Goal: Information Seeking & Learning: Learn about a topic

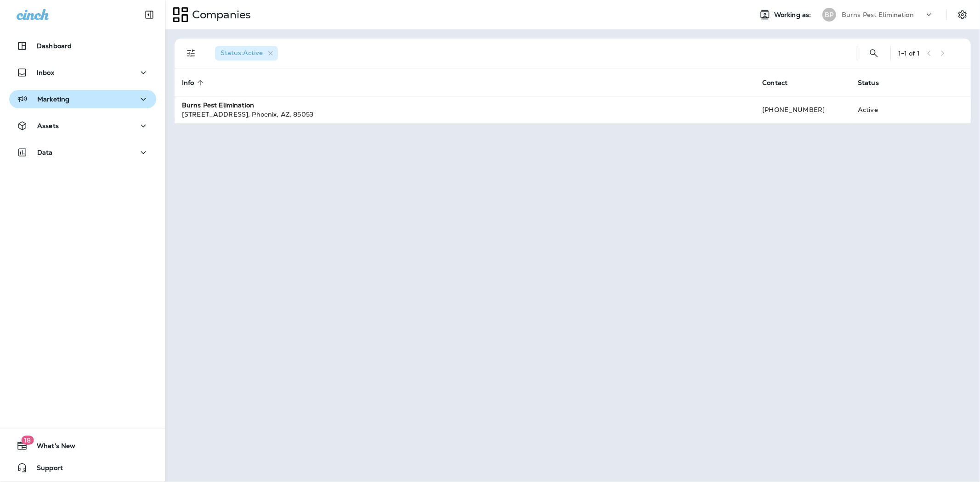
click at [97, 104] on div "Marketing" at bounding box center [83, 99] width 132 height 11
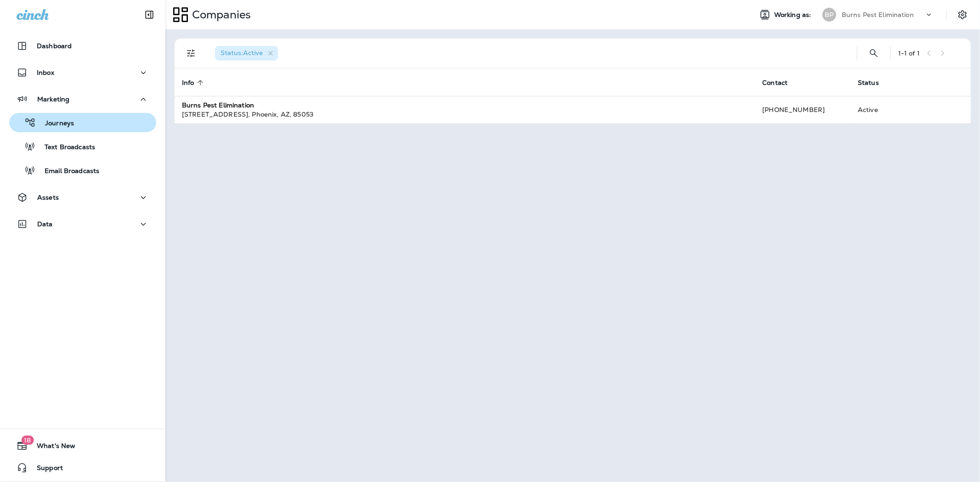
click at [89, 121] on div "Journeys" at bounding box center [83, 123] width 140 height 14
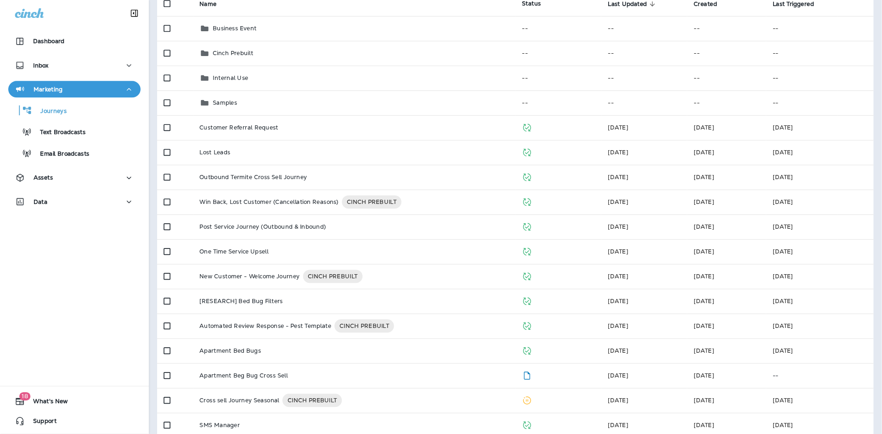
scroll to position [102, 0]
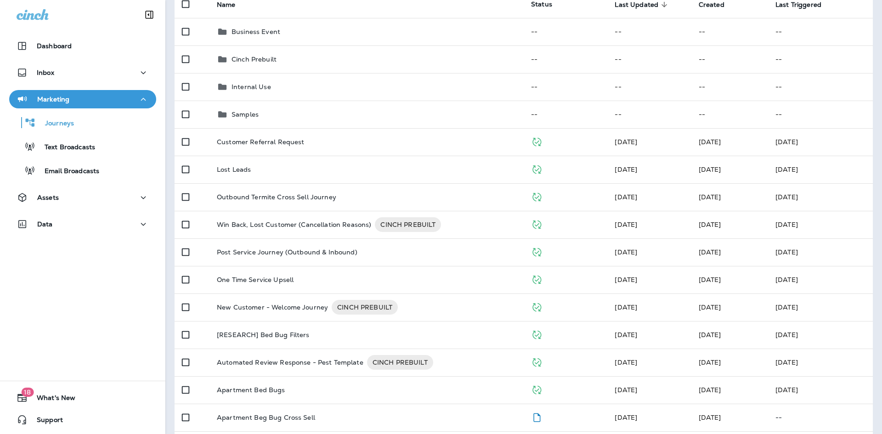
drag, startPoint x: 971, startPoint y: 0, endPoint x: 171, endPoint y: 199, distance: 824.9
click at [171, 199] on div "1 - 20 of 26 New Name Status Last Updated sorted descending Created Last Trigge…" at bounding box center [523, 320] width 717 height 738
click at [168, 200] on div "1 - 20 of 26 New Name Status Last Updated sorted descending Created Last Trigge…" at bounding box center [523, 320] width 717 height 738
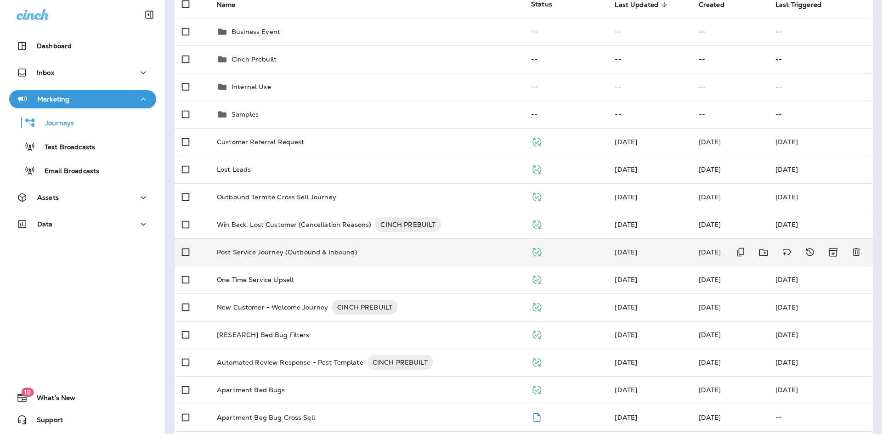
click at [258, 244] on td "Post Service Journey (Outbound & Inbound)" at bounding box center [366, 252] width 314 height 28
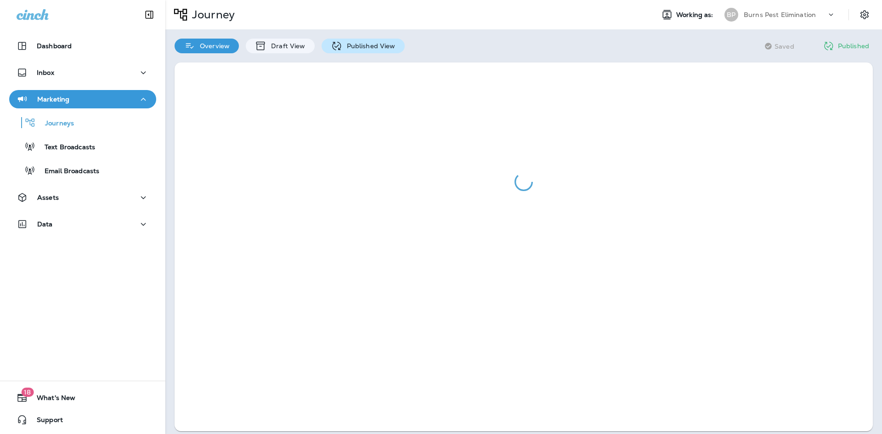
click at [331, 46] on icon at bounding box center [336, 45] width 11 height 11
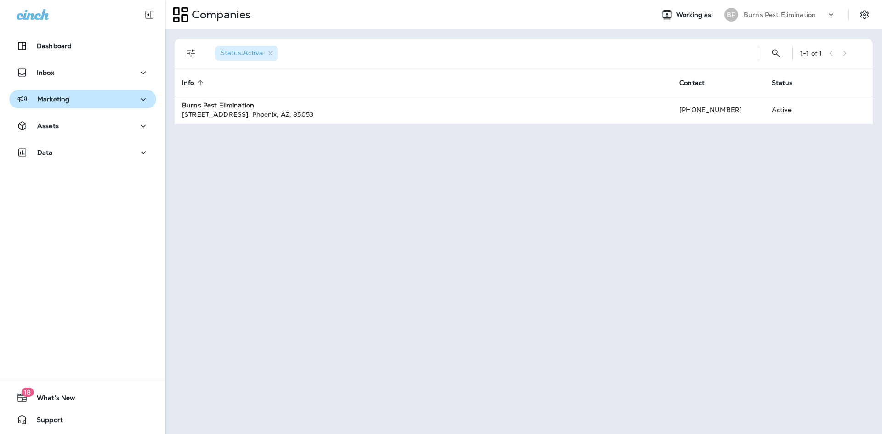
click at [102, 102] on div "Marketing" at bounding box center [83, 99] width 132 height 11
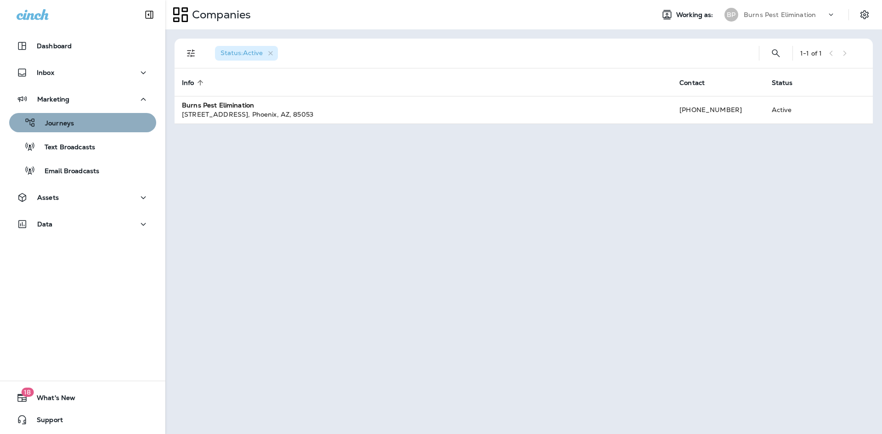
click at [103, 121] on div "Journeys" at bounding box center [83, 123] width 140 height 14
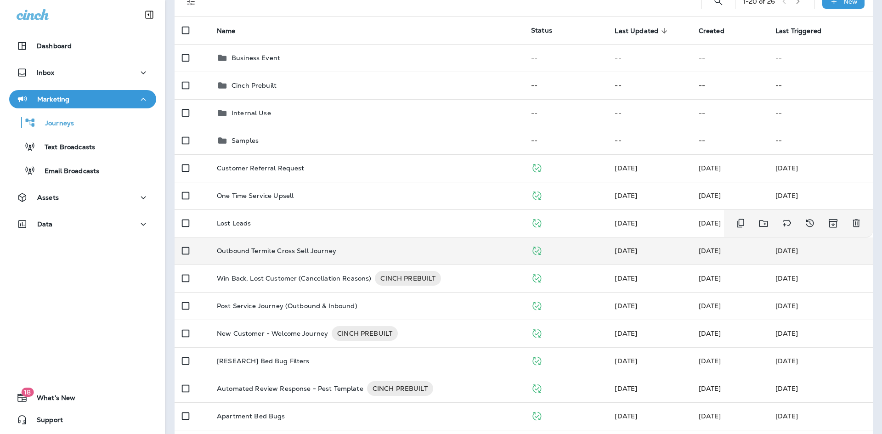
scroll to position [92, 0]
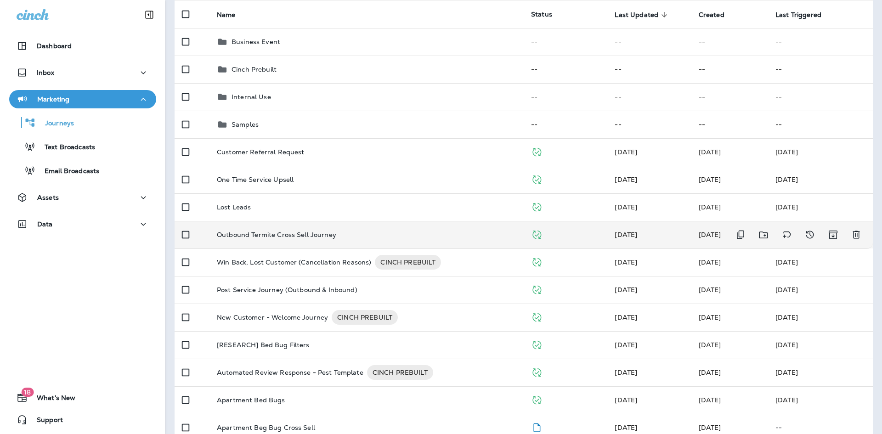
click at [281, 232] on p "Outbound Termite Cross Sell Journey" at bounding box center [276, 234] width 119 height 7
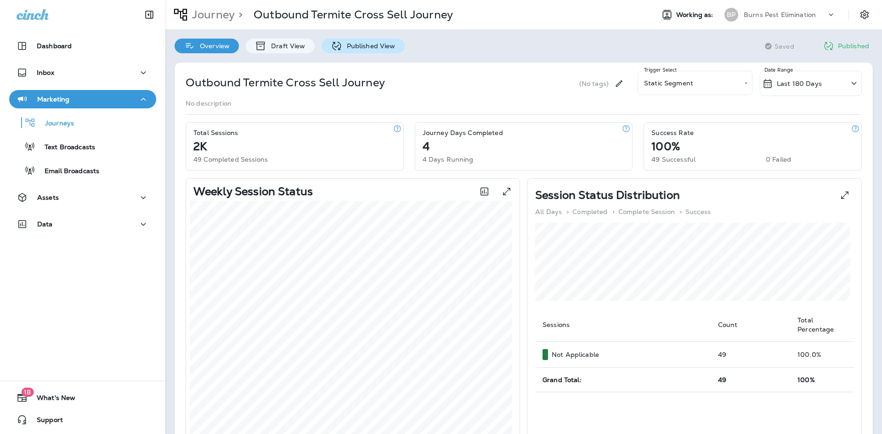
click at [346, 50] on p "Published View" at bounding box center [368, 45] width 53 height 7
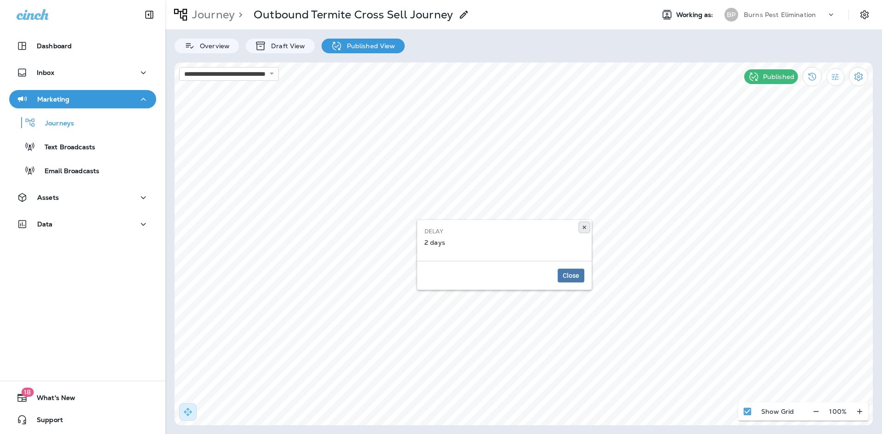
click at [587, 226] on icon at bounding box center [584, 228] width 6 height 6
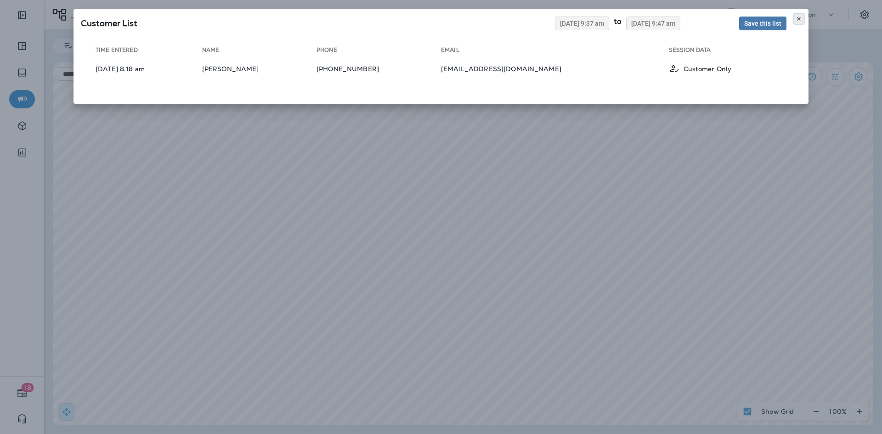
click at [796, 16] on icon at bounding box center [799, 19] width 6 height 6
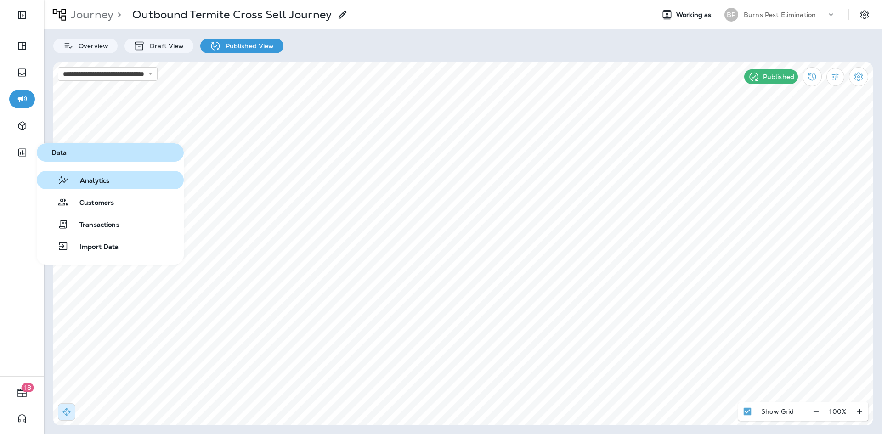
click at [76, 173] on button "Analytics" at bounding box center [110, 180] width 147 height 18
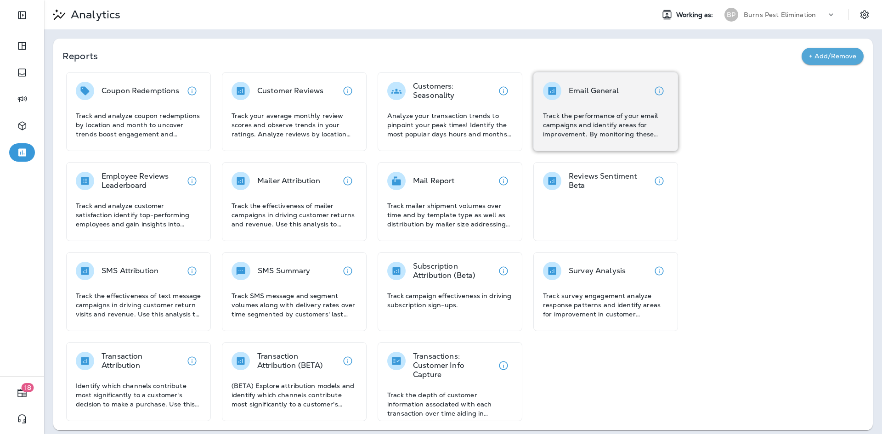
click at [579, 104] on div "Email General Track the performance of your email campaigns and identify areas …" at bounding box center [605, 110] width 125 height 57
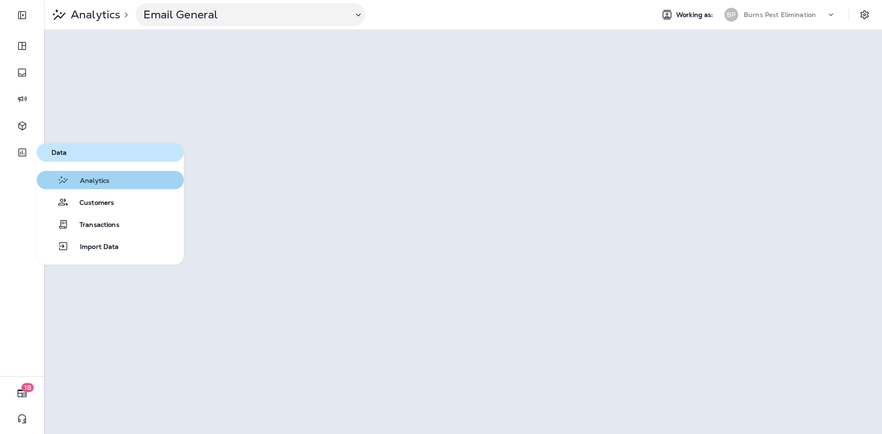
click at [84, 173] on button "Analytics" at bounding box center [110, 180] width 147 height 18
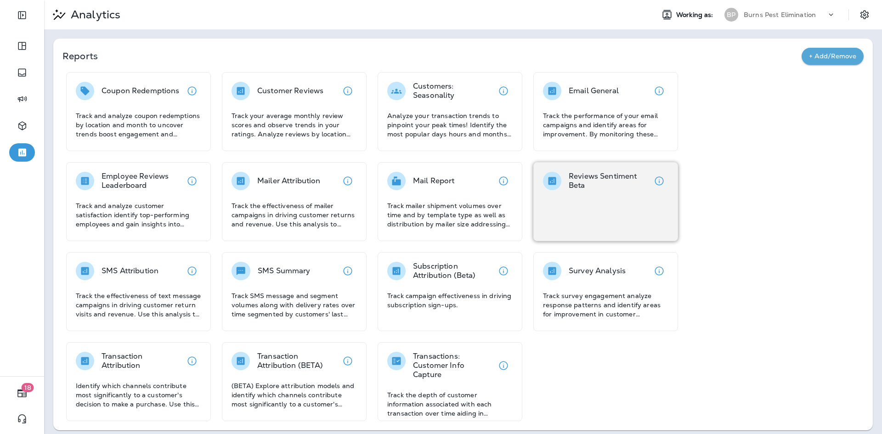
click at [559, 208] on div "Reviews Sentiment Beta" at bounding box center [605, 201] width 145 height 79
